Goal: Check status: Check status

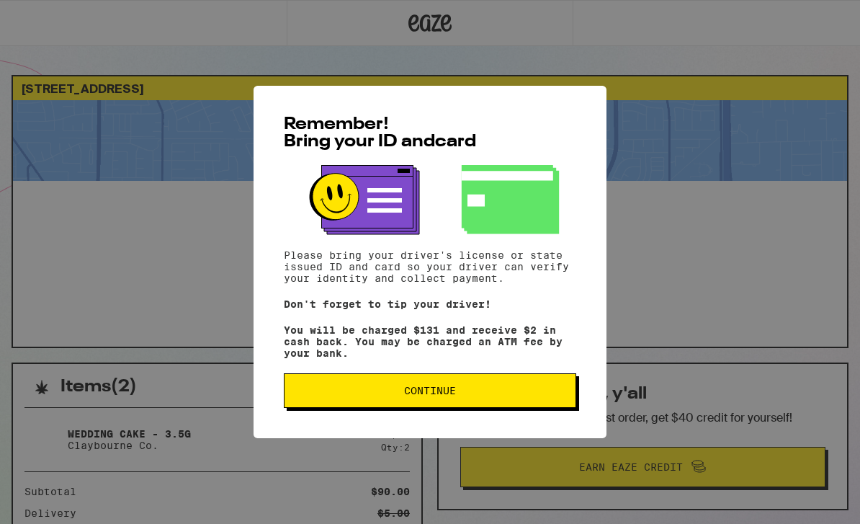
click at [512, 395] on span "Continue" at bounding box center [430, 390] width 268 height 10
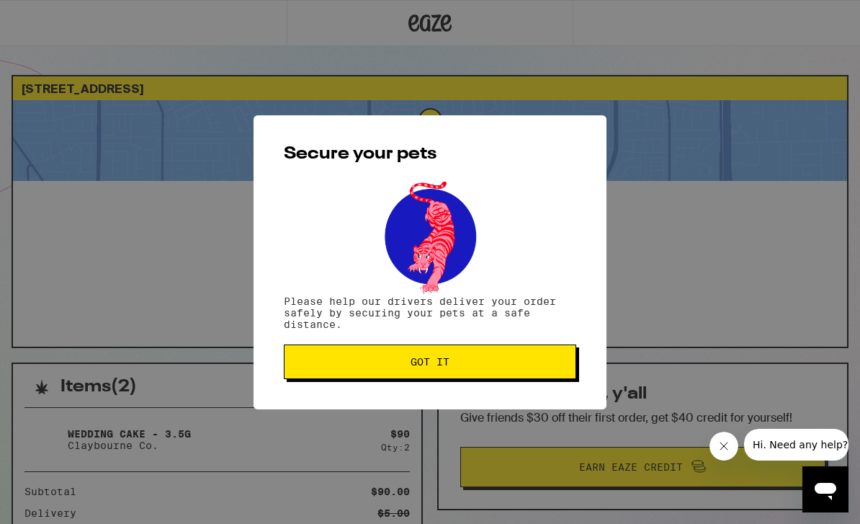
click at [543, 373] on button "Got it" at bounding box center [430, 361] width 292 height 35
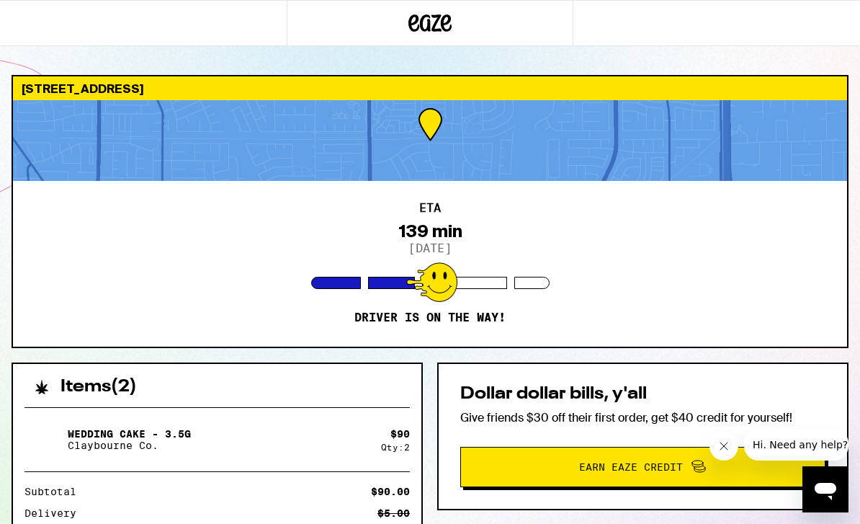
click at [856, 458] on div "2101 Pyrenees Ave Stockton 95210 ETA 139 min 9/25/2025 Driver is on the way! It…" at bounding box center [430, 429] width 860 height 709
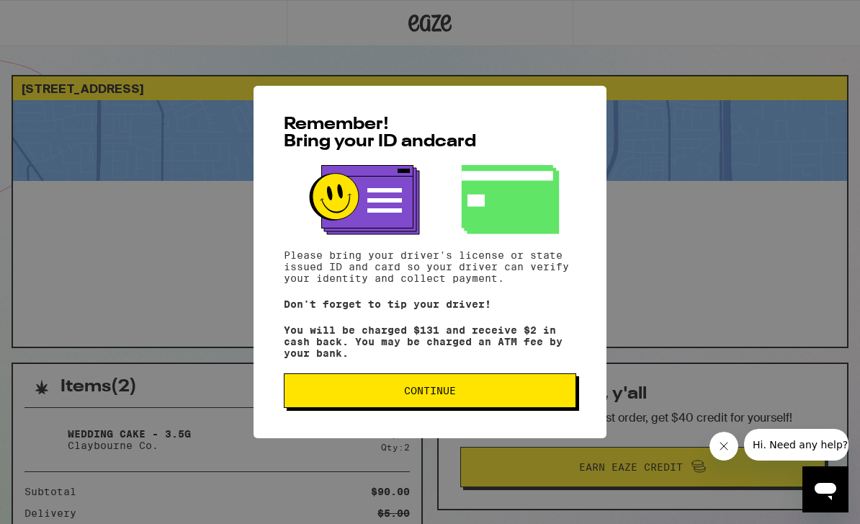
click at [504, 408] on button "Continue" at bounding box center [430, 390] width 292 height 35
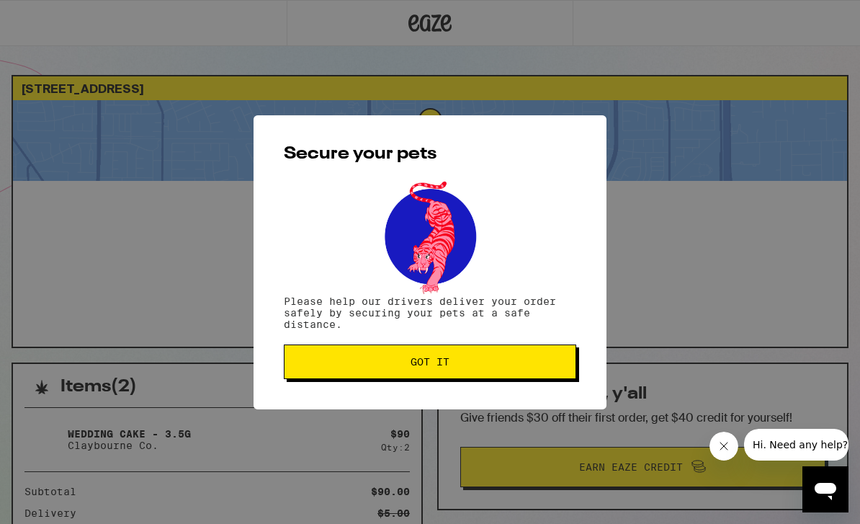
click at [526, 379] on button "Got it" at bounding box center [430, 361] width 292 height 35
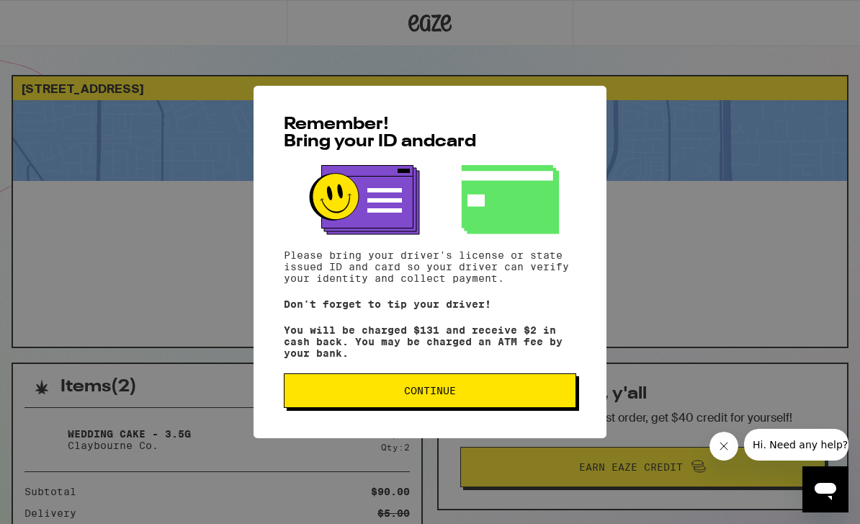
click at [532, 395] on span "Continue" at bounding box center [430, 390] width 268 height 10
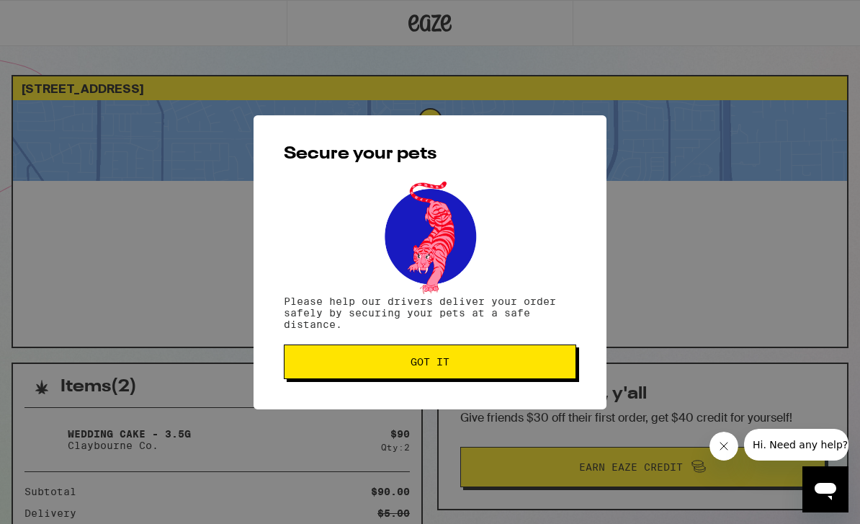
click at [515, 375] on button "Got it" at bounding box center [430, 361] width 292 height 35
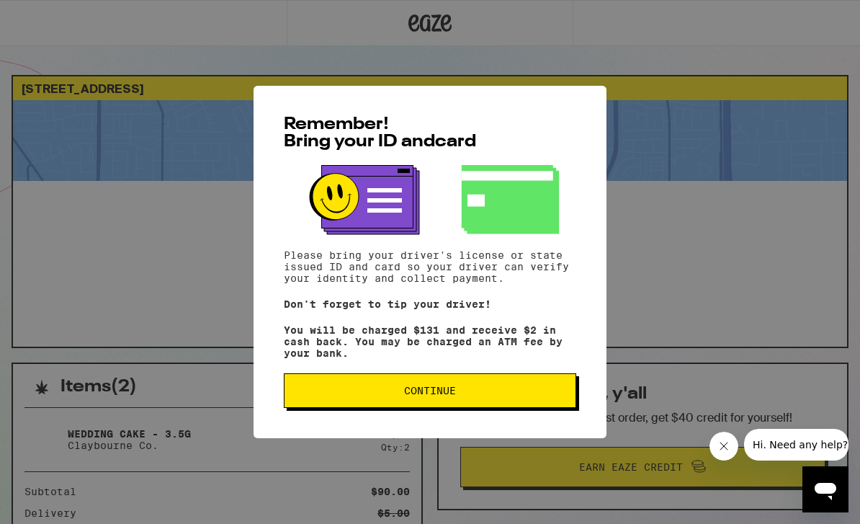
click at [542, 408] on button "Continue" at bounding box center [430, 390] width 292 height 35
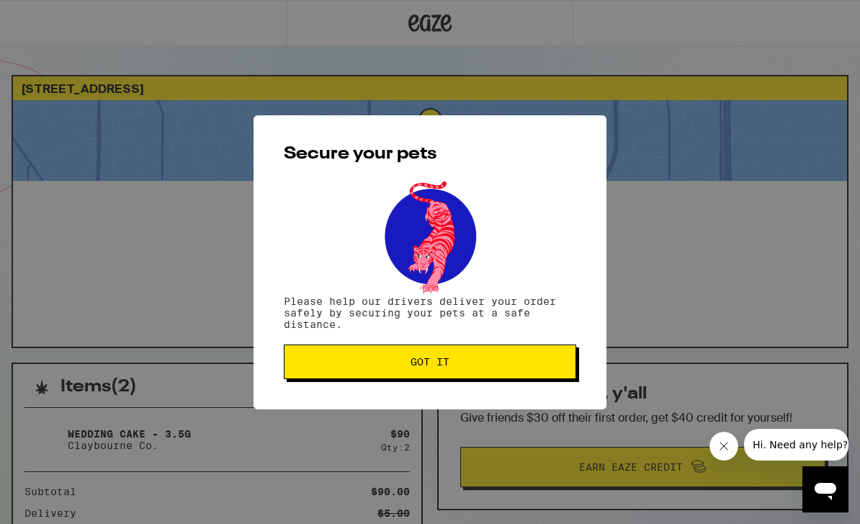
click at [534, 377] on button "Got it" at bounding box center [430, 361] width 292 height 35
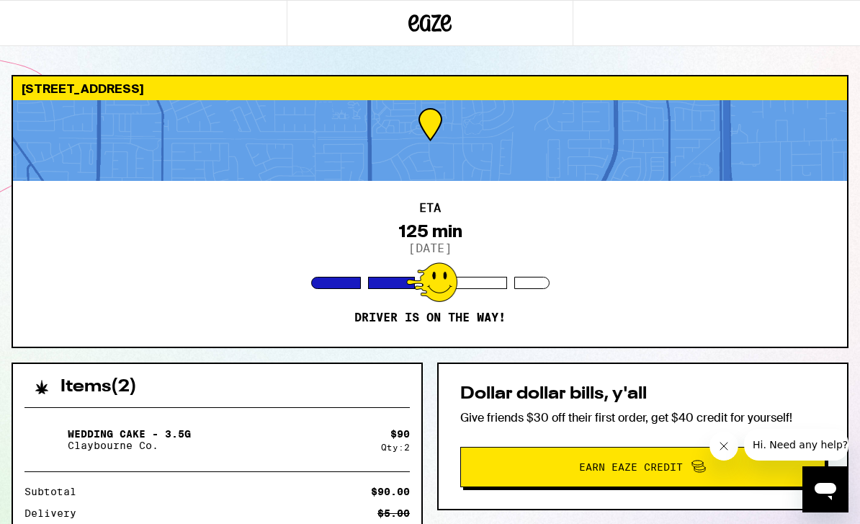
click at [751, 292] on div "ETA 125 min 9/25/2025 Driver is on the way!" at bounding box center [430, 264] width 834 height 166
click at [725, 446] on icon "Close message from company" at bounding box center [724, 446] width 12 height 12
click at [761, 380] on div "Dollar dollar bills, y'all Give friends $30 off their first order, get $40 cred…" at bounding box center [642, 436] width 411 height 148
click at [743, 310] on div "ETA 125 min 9/25/2025 Driver is on the way!" at bounding box center [430, 264] width 834 height 166
click at [244, 218] on div "ETA 125 min 9/25/2025 Driver is on the way!" at bounding box center [430, 264] width 834 height 166
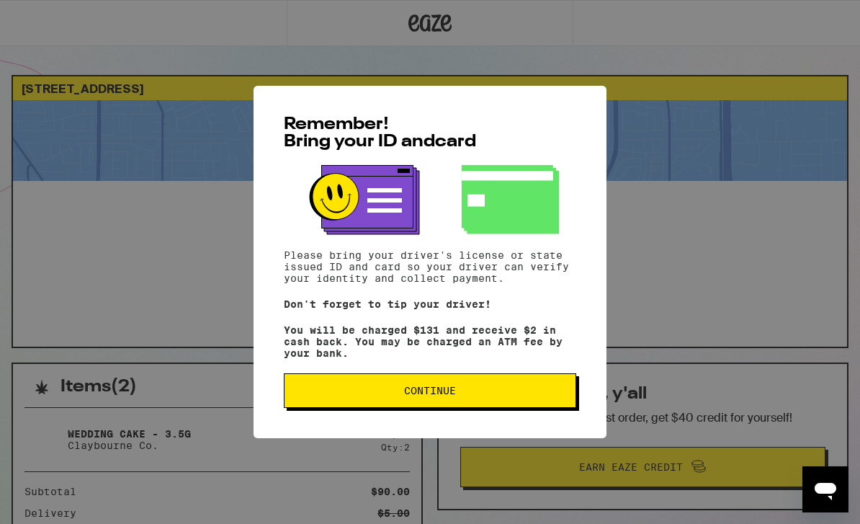
click at [514, 408] on button "Continue" at bounding box center [430, 390] width 292 height 35
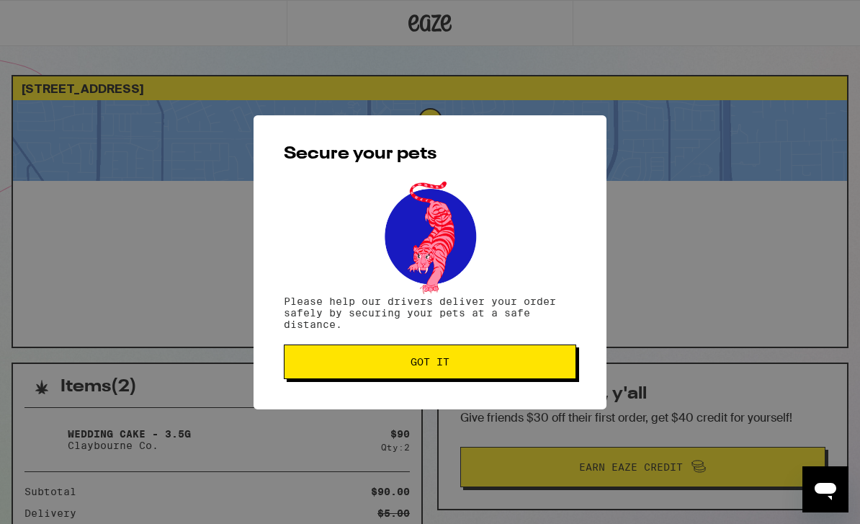
click at [527, 377] on button "Got it" at bounding box center [430, 361] width 292 height 35
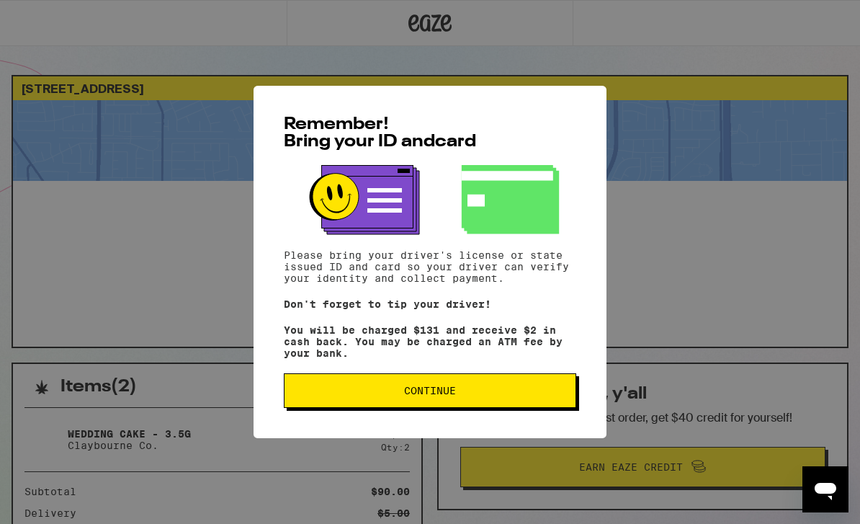
click at [527, 395] on span "Continue" at bounding box center [430, 390] width 268 height 10
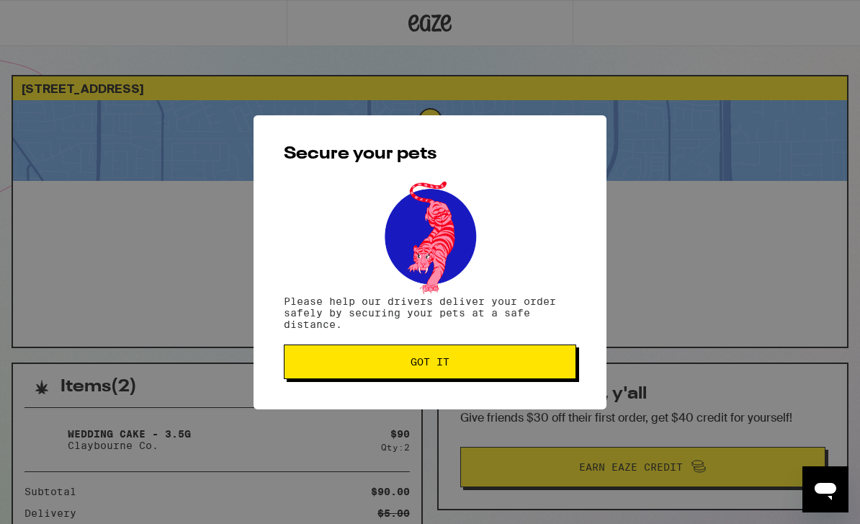
click at [536, 370] on button "Got it" at bounding box center [430, 361] width 292 height 35
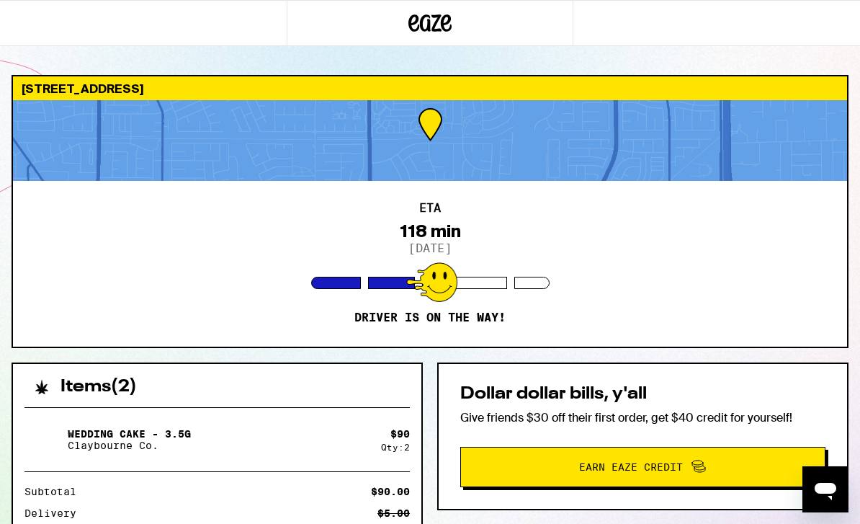
click at [434, 22] on icon at bounding box center [429, 23] width 43 height 26
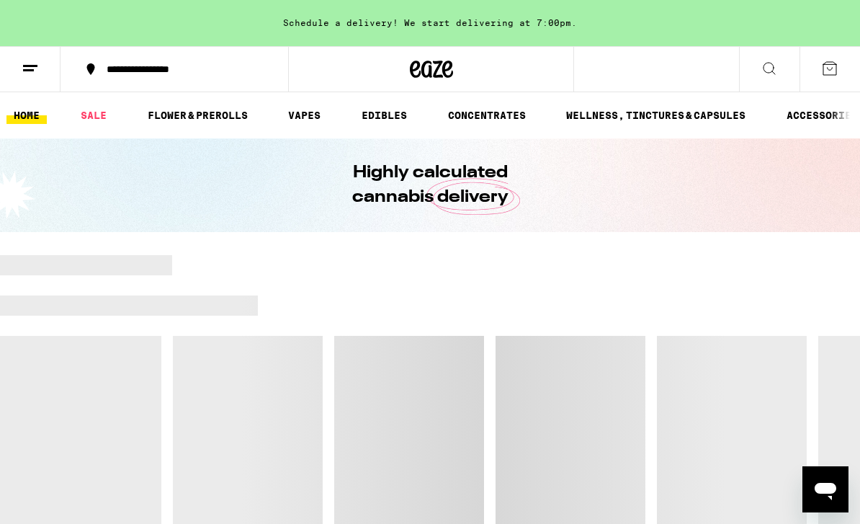
click at [36, 61] on icon at bounding box center [30, 68] width 17 height 17
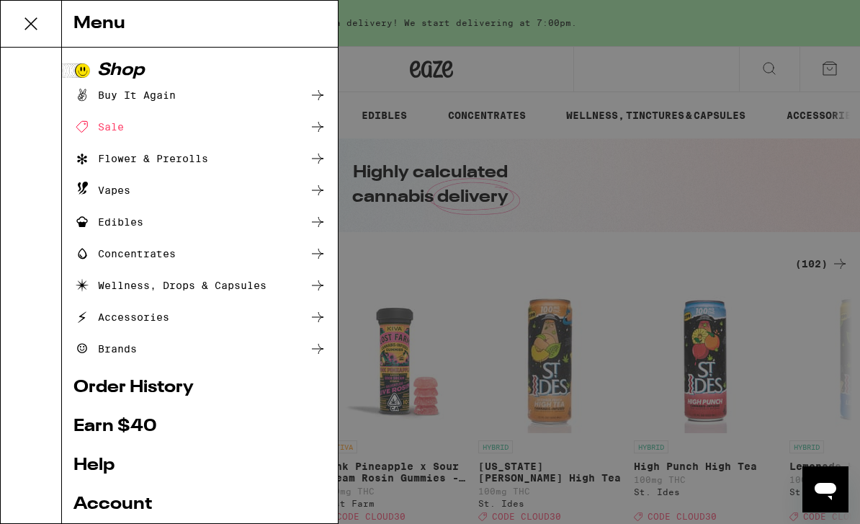
click at [143, 497] on link "Account" at bounding box center [199, 504] width 253 height 17
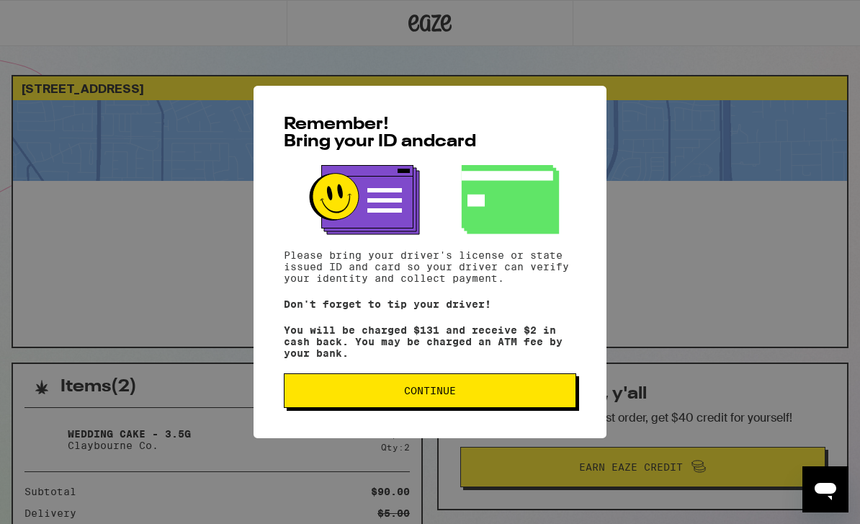
click at [507, 408] on button "Continue" at bounding box center [430, 390] width 292 height 35
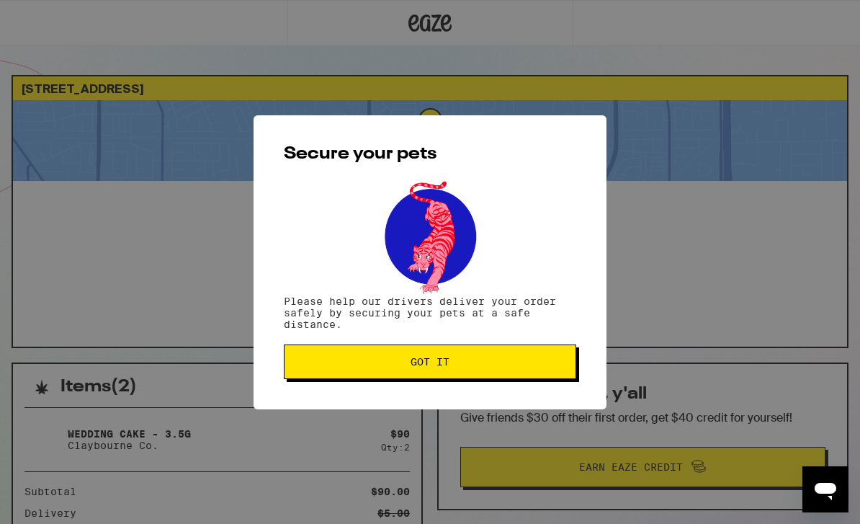
click at [516, 379] on button "Got it" at bounding box center [430, 361] width 292 height 35
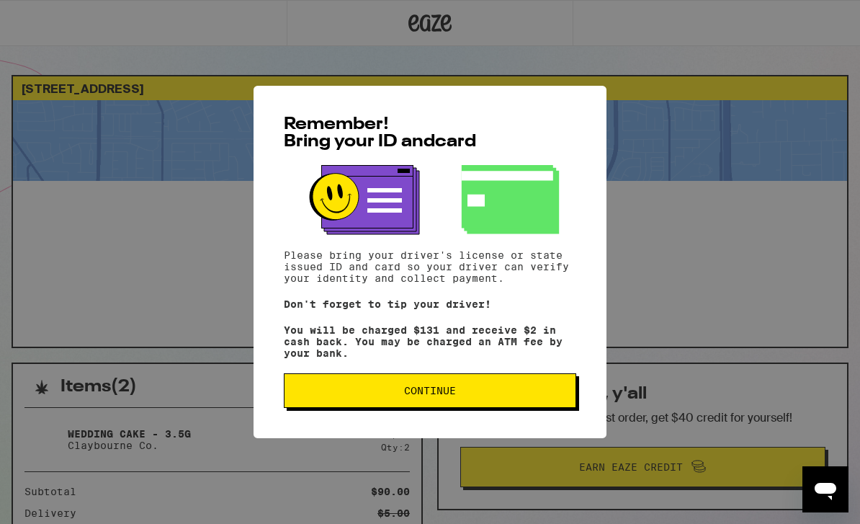
click at [527, 408] on button "Continue" at bounding box center [430, 390] width 292 height 35
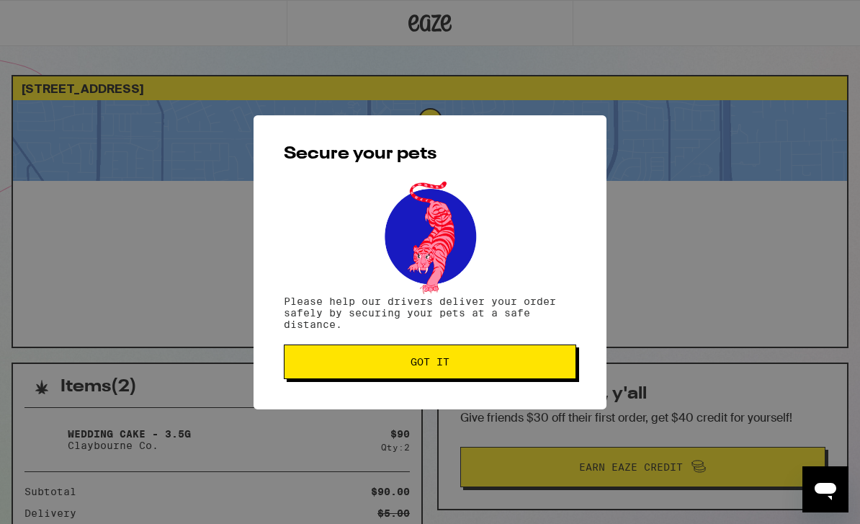
click at [527, 379] on button "Got it" at bounding box center [430, 361] width 292 height 35
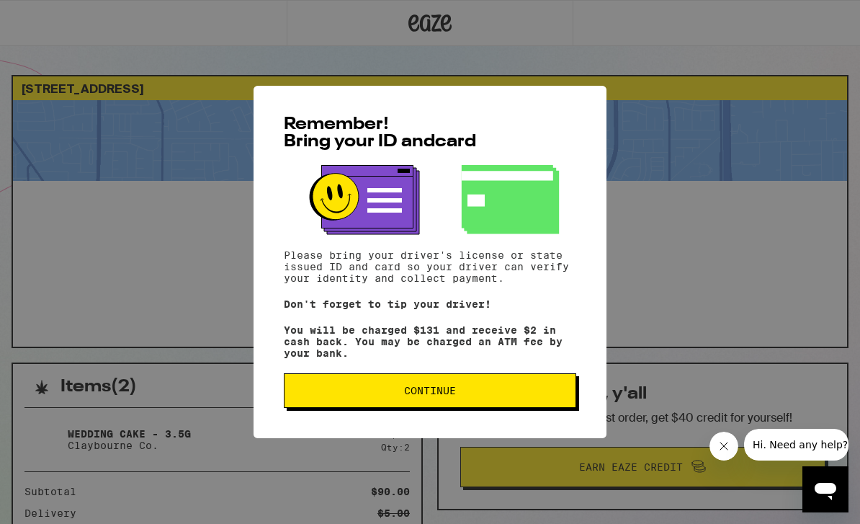
click at [513, 395] on span "Continue" at bounding box center [430, 390] width 268 height 10
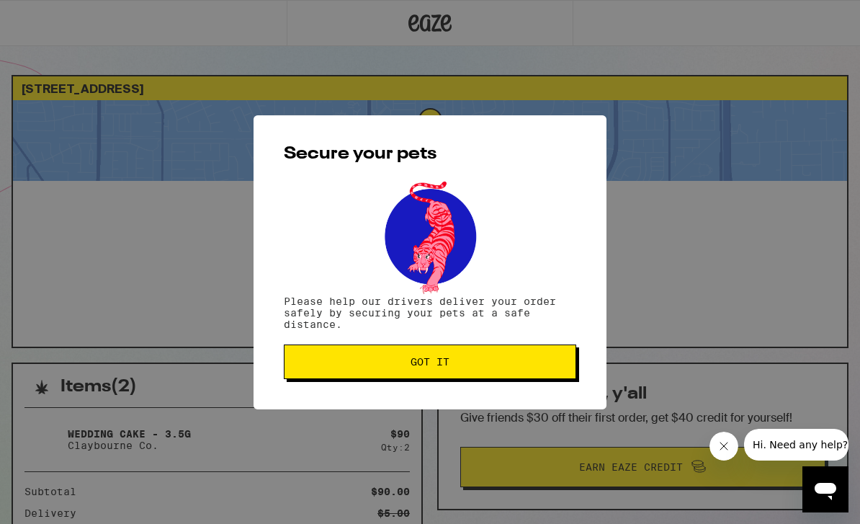
click at [519, 363] on span "Got it" at bounding box center [430, 362] width 268 height 10
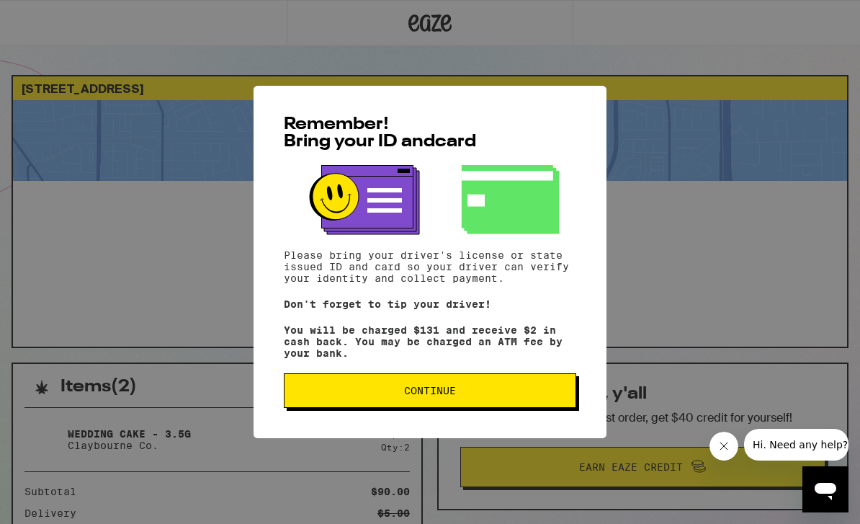
click at [496, 407] on button "Continue" at bounding box center [430, 390] width 292 height 35
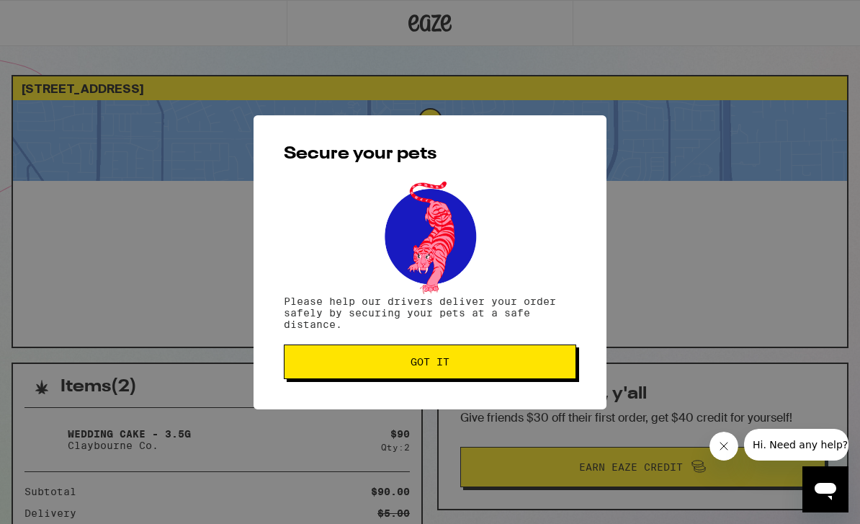
click at [509, 375] on button "Got it" at bounding box center [430, 361] width 292 height 35
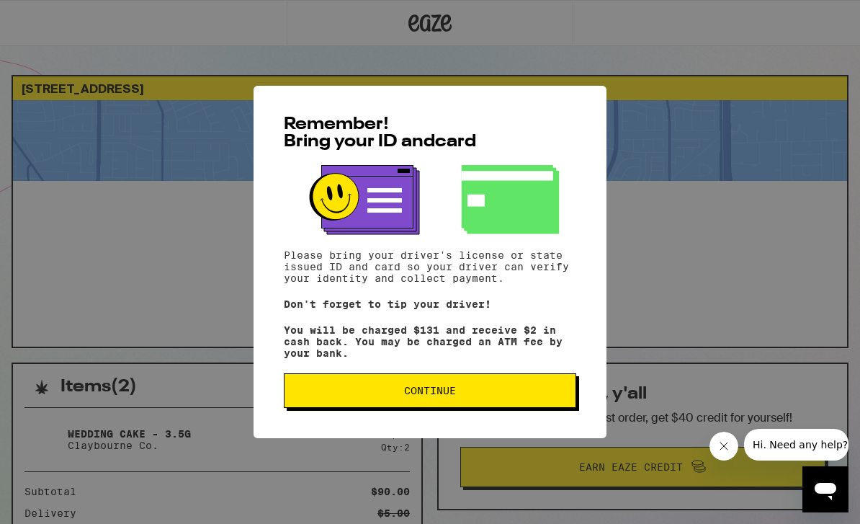
click at [359, 395] on span "Continue" at bounding box center [430, 390] width 268 height 10
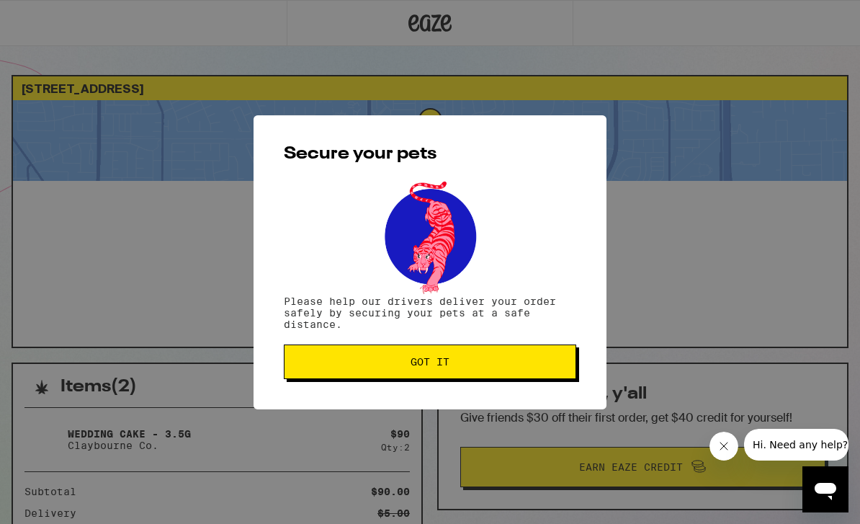
click at [336, 362] on span "Got it" at bounding box center [430, 362] width 268 height 10
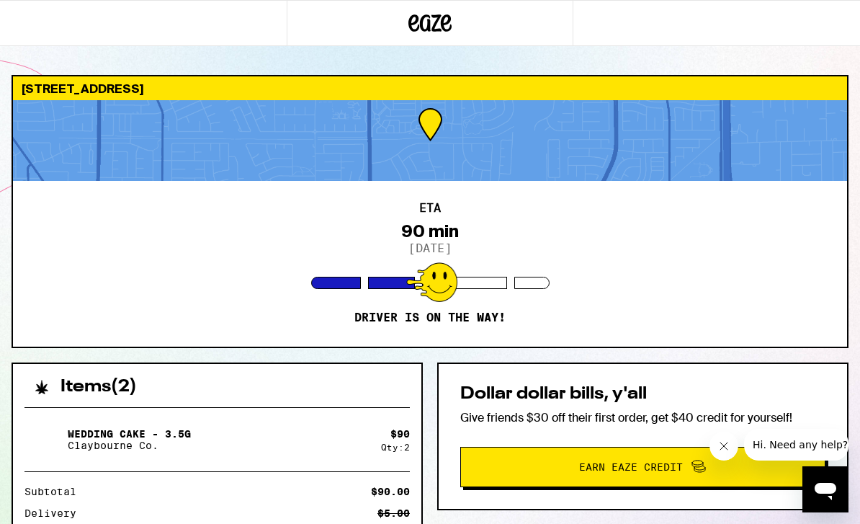
click at [430, 17] on icon at bounding box center [431, 22] width 22 height 17
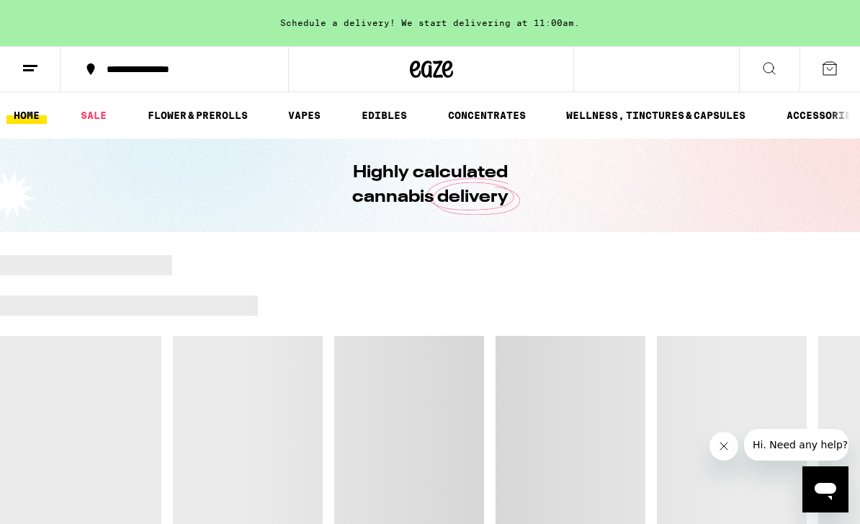
click at [34, 63] on icon at bounding box center [30, 68] width 17 height 17
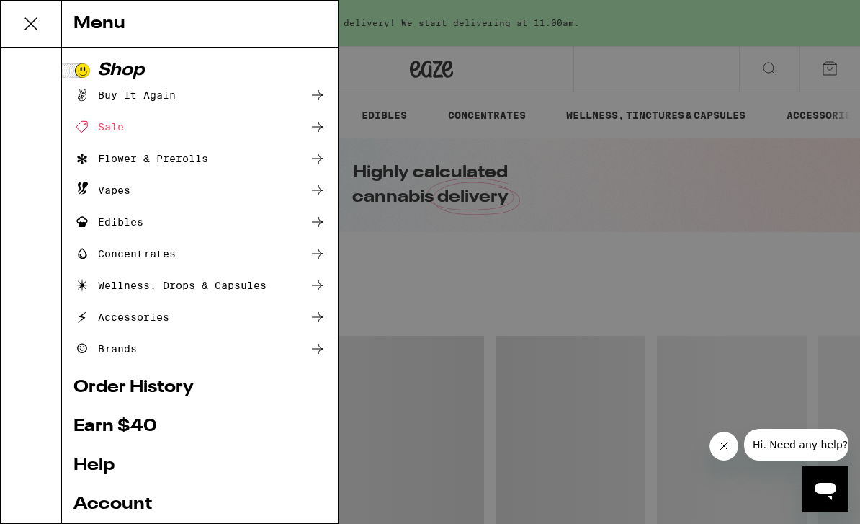
click at [131, 506] on link "Account" at bounding box center [199, 504] width 253 height 17
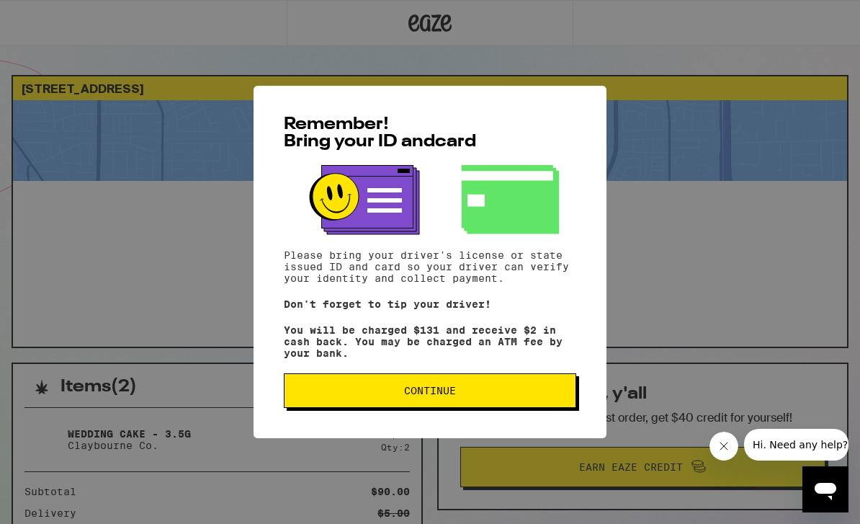
click at [533, 408] on button "Continue" at bounding box center [430, 390] width 292 height 35
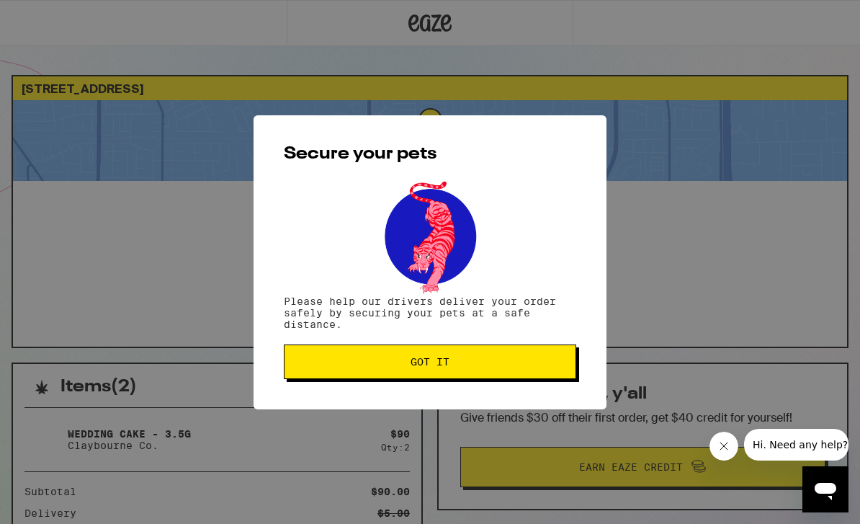
click at [540, 379] on button "Got it" at bounding box center [430, 361] width 292 height 35
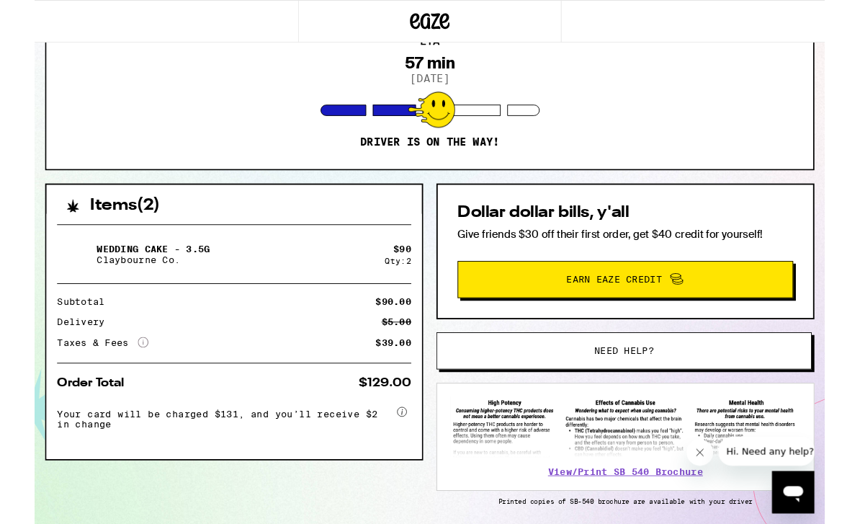
scroll to position [209, 0]
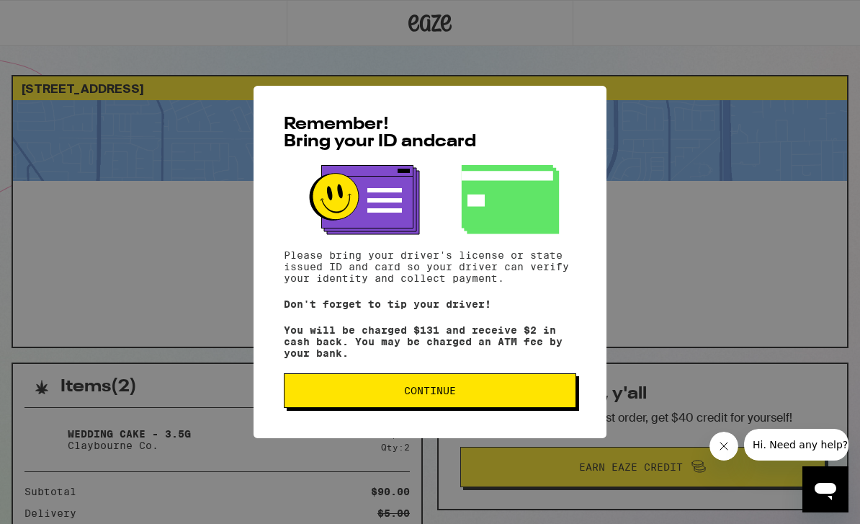
click at [367, 408] on button "Continue" at bounding box center [430, 390] width 292 height 35
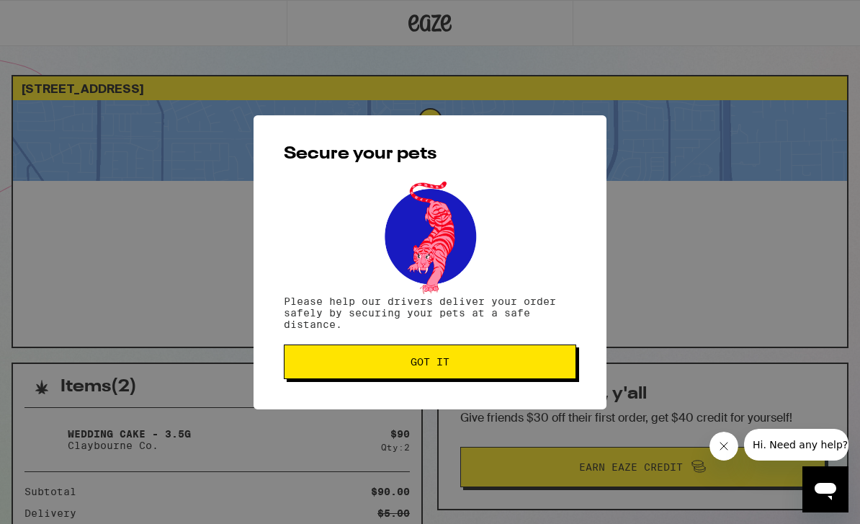
click at [472, 379] on button "Got it" at bounding box center [430, 361] width 292 height 35
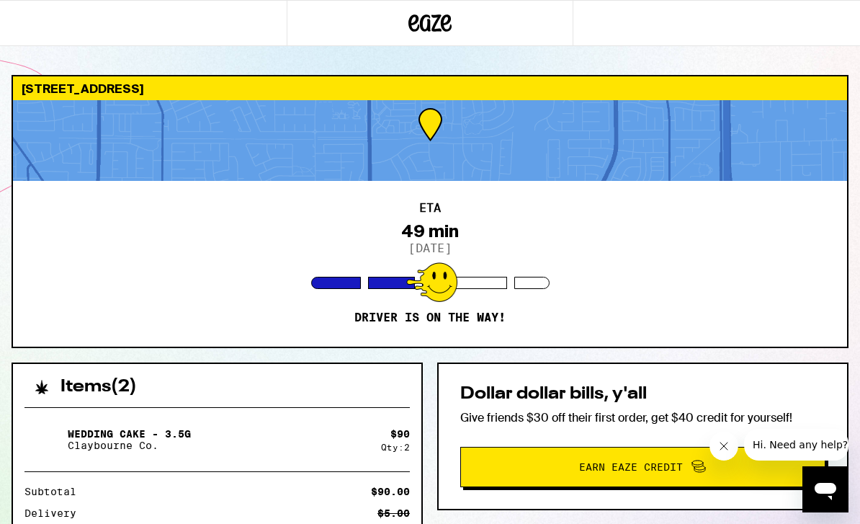
click at [854, 451] on div "2101 Pyrenees Ave Stockton 95210 ETA 49 min 9/25/2025 Driver is on the way! Ite…" at bounding box center [430, 429] width 860 height 709
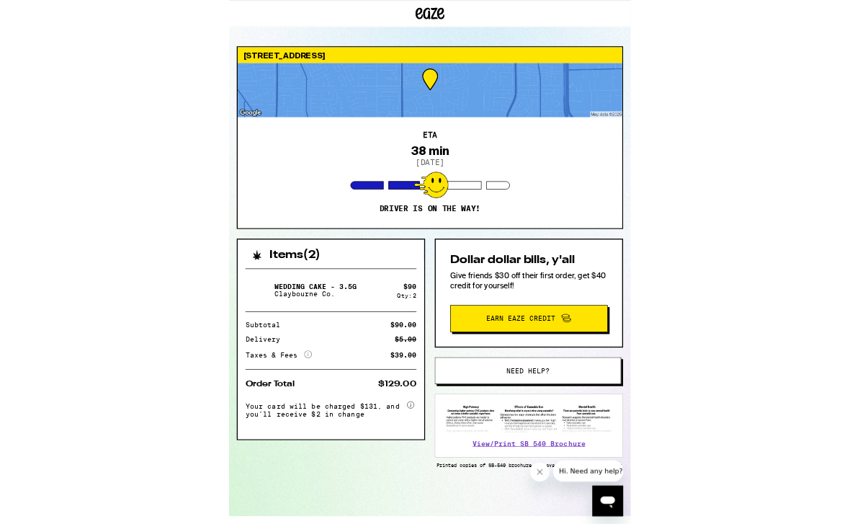
scroll to position [10, 0]
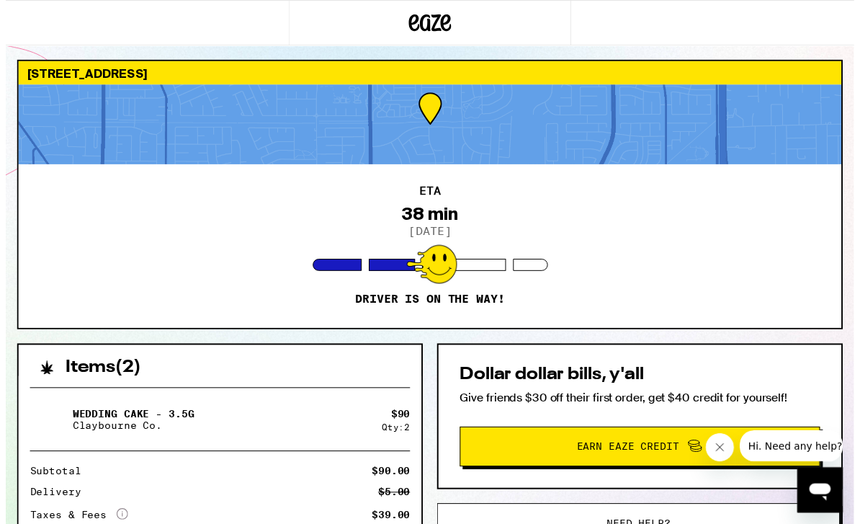
click at [816, 71] on div "[STREET_ADDRESS]" at bounding box center [430, 74] width 834 height 24
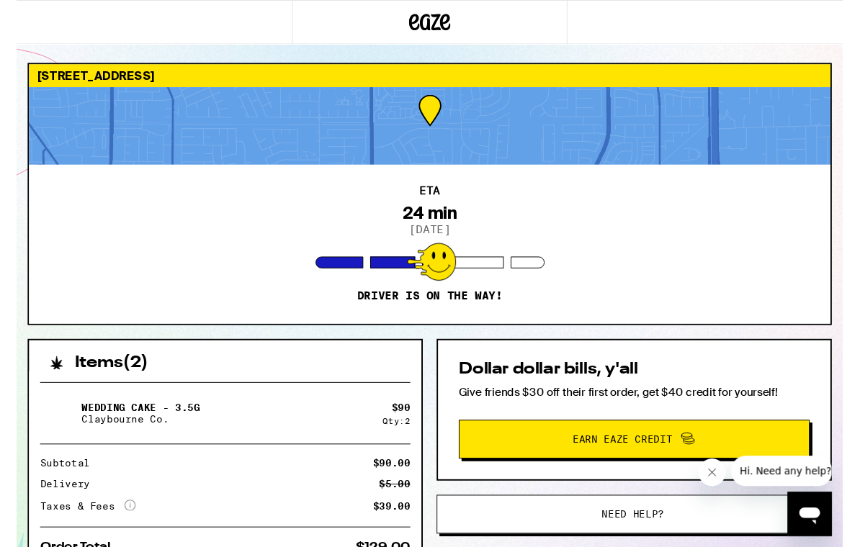
scroll to position [32, 0]
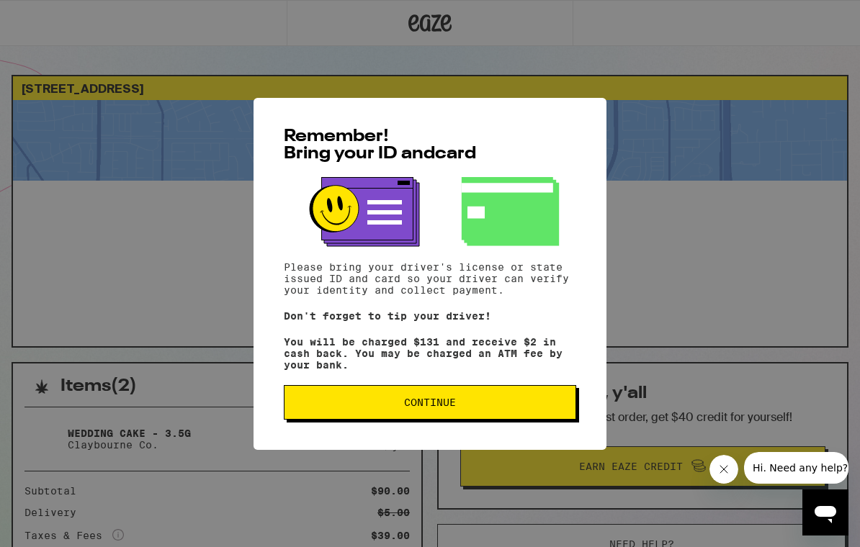
click at [444, 420] on button "Continue" at bounding box center [430, 402] width 292 height 35
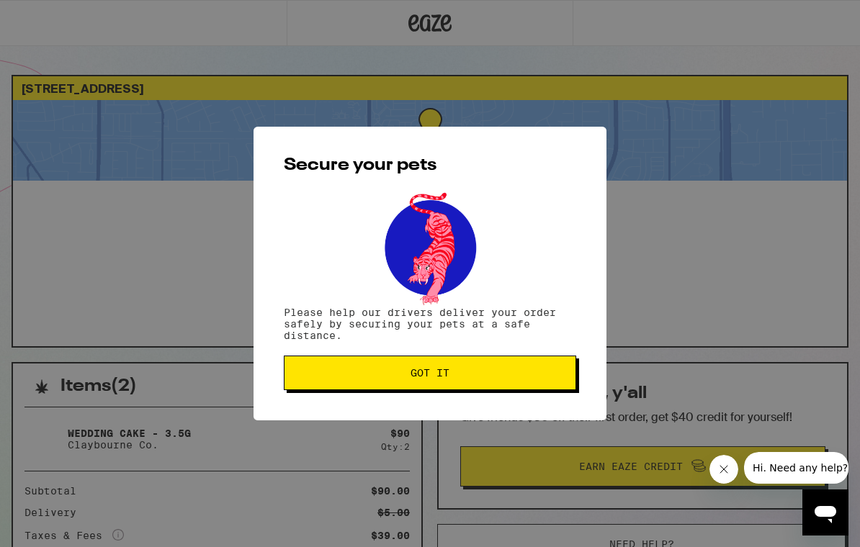
click at [460, 378] on span "Got it" at bounding box center [430, 373] width 268 height 10
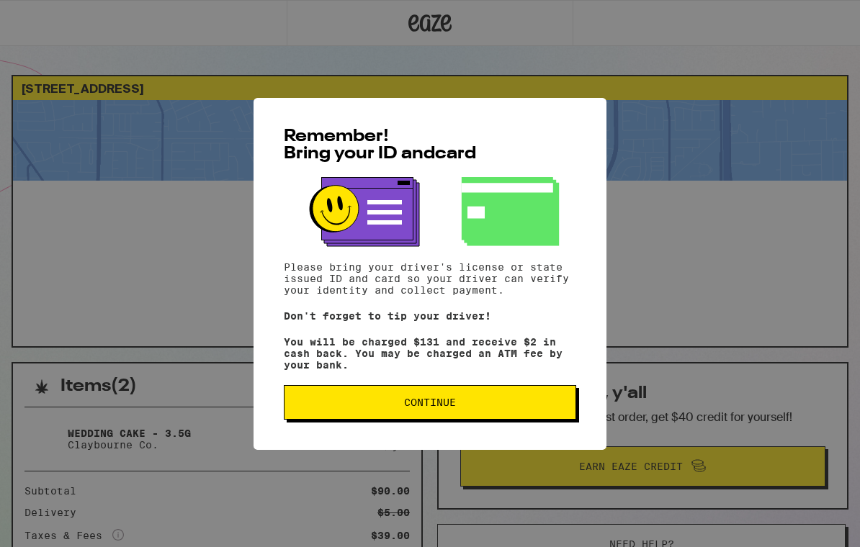
click at [530, 400] on button "Continue" at bounding box center [430, 402] width 292 height 35
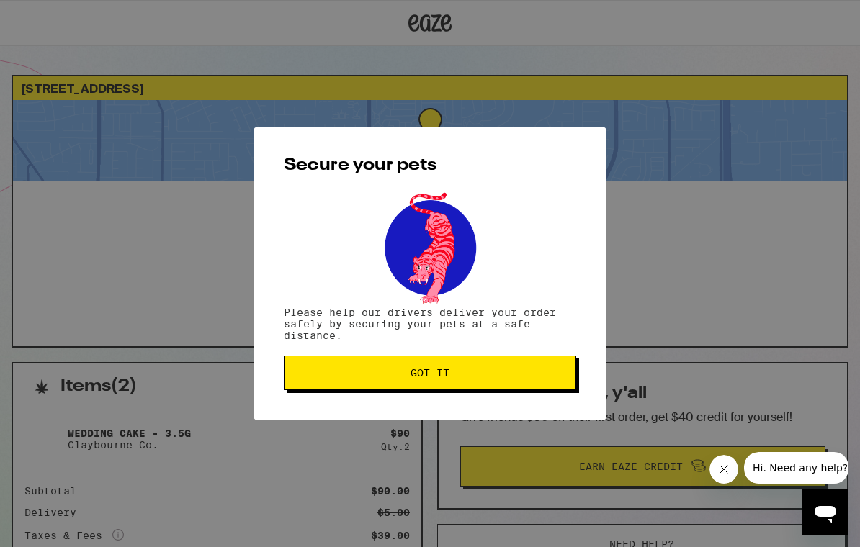
click at [537, 370] on button "Got it" at bounding box center [430, 373] width 292 height 35
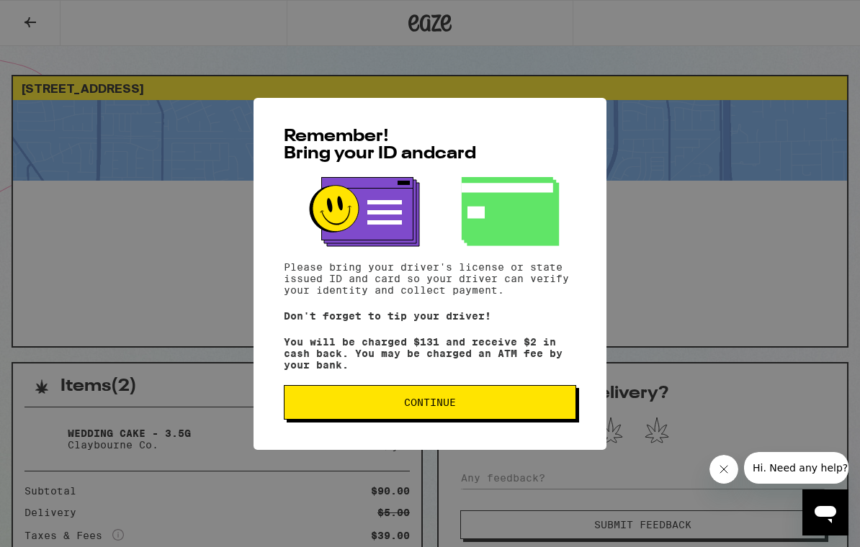
click at [540, 236] on icon at bounding box center [513, 213] width 92 height 63
click at [503, 403] on button "Continue" at bounding box center [430, 402] width 292 height 35
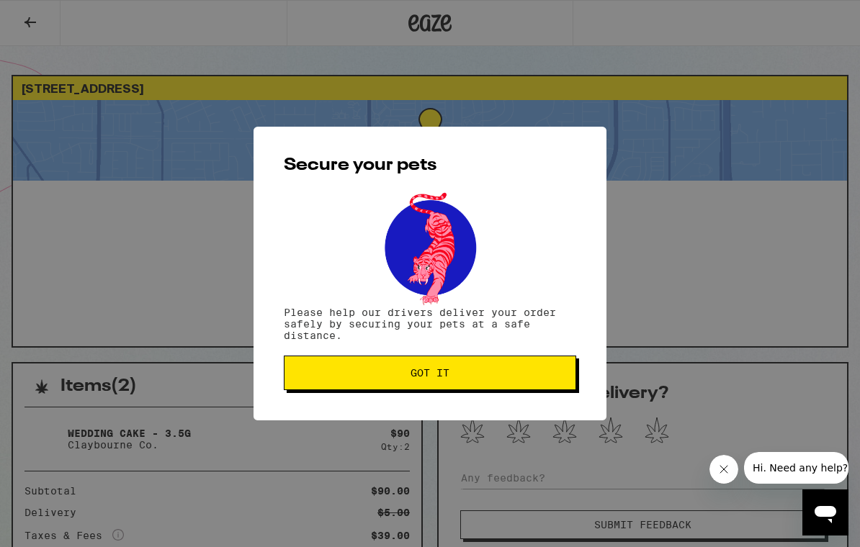
click at [537, 385] on button "Got it" at bounding box center [430, 373] width 292 height 35
